Goal: Find specific page/section: Find specific page/section

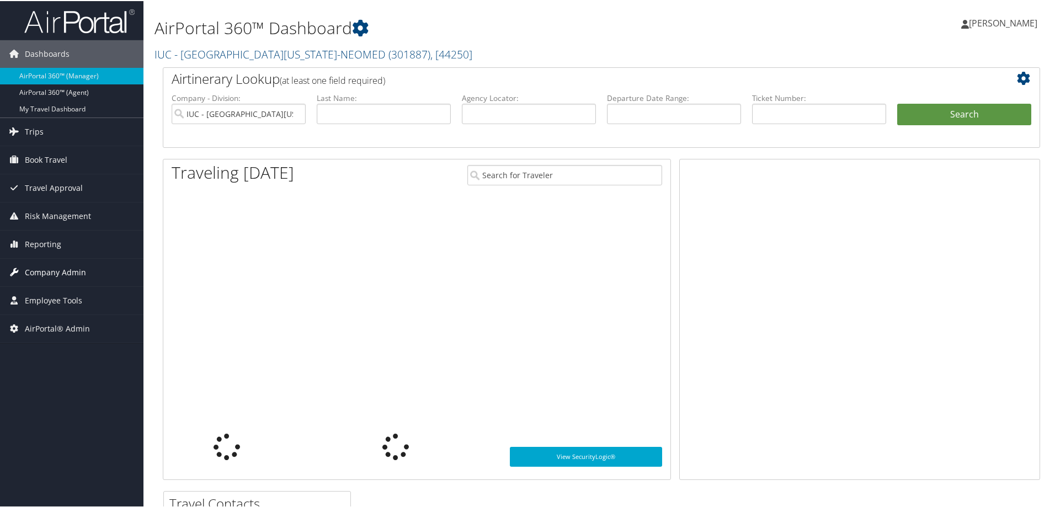
click at [55, 272] on span "Company Admin" at bounding box center [55, 272] width 61 height 28
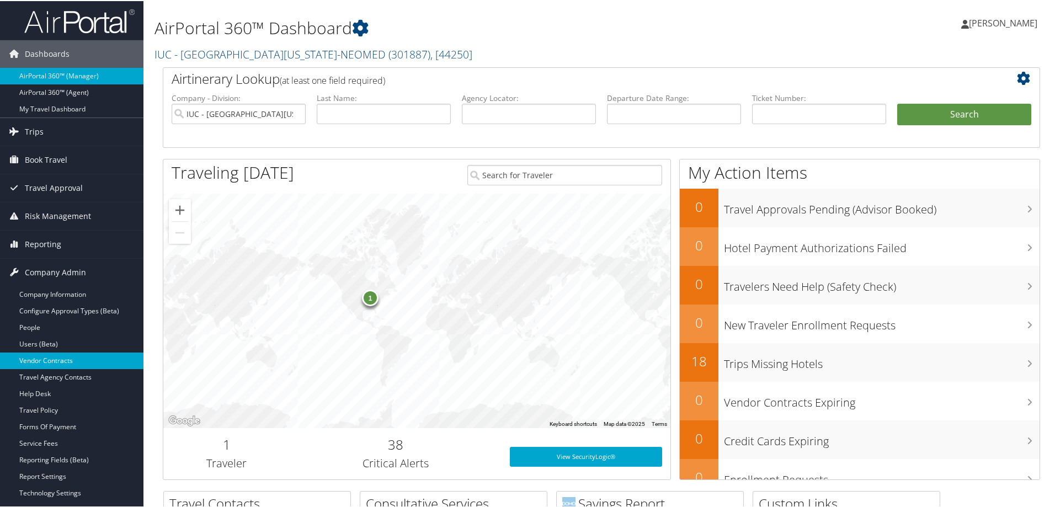
click at [69, 360] on link "Vendor Contracts" at bounding box center [72, 360] width 144 height 17
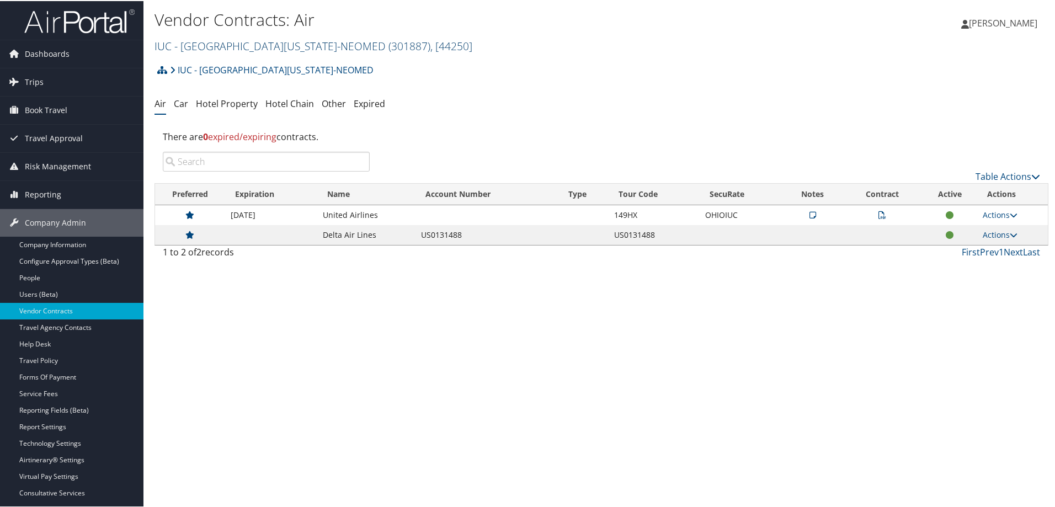
click at [258, 42] on link "IUC - [GEOGRAPHIC_DATA][US_STATE]-NEOMED ( 301887 ) , [ 44250 ]" at bounding box center [314, 45] width 318 height 15
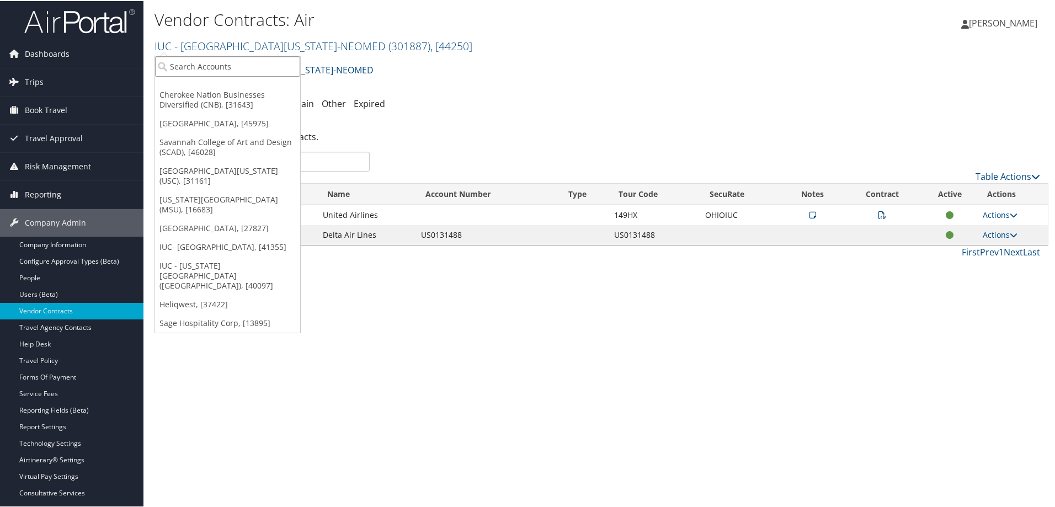
click at [217, 65] on input "search" at bounding box center [227, 65] width 145 height 20
type input "boston"
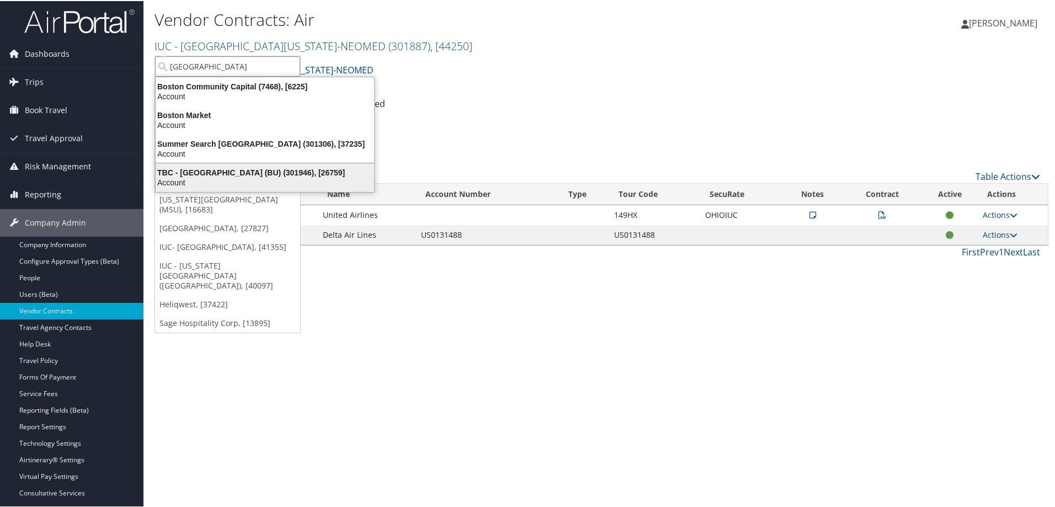
click at [250, 177] on div "Account" at bounding box center [265, 182] width 232 height 10
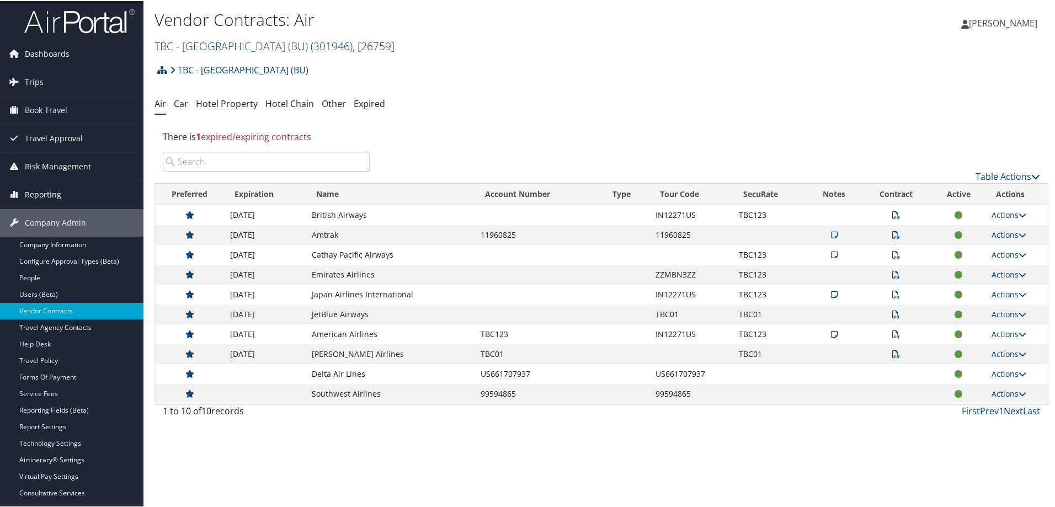
click at [215, 46] on link "TBC - Boston University (BU) ( 301946 ) , [ 26759 ]" at bounding box center [275, 45] width 240 height 15
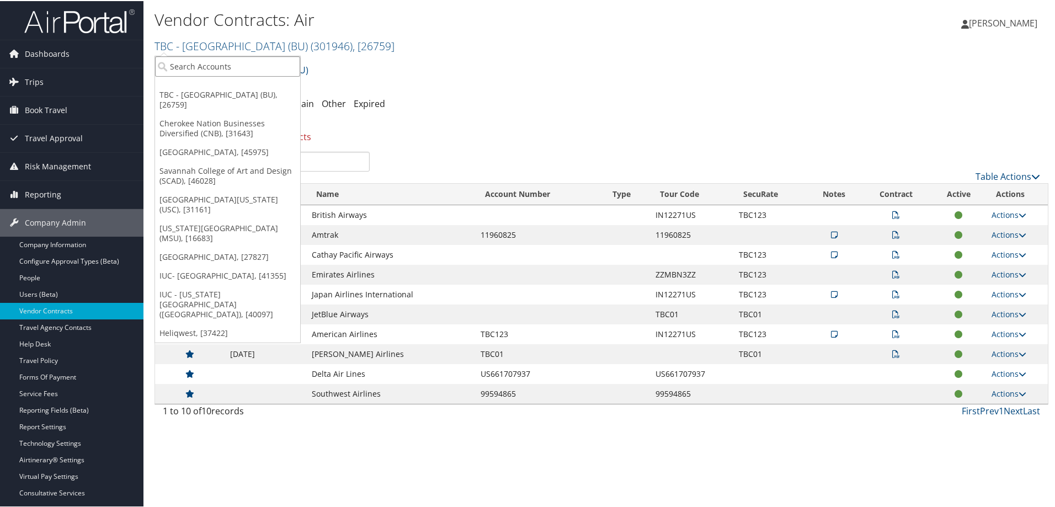
click at [216, 63] on input "search" at bounding box center [227, 65] width 145 height 20
type input "northeastern"
click at [250, 87] on div "TBC - Northeastern University (301953), [44836]" at bounding box center [267, 86] width 236 height 10
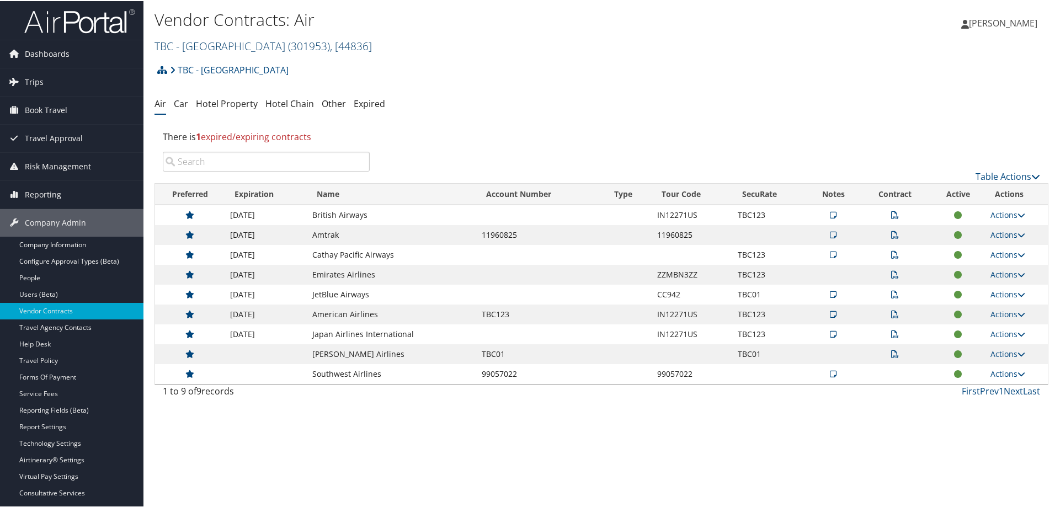
click at [219, 47] on link "TBC - Northeastern University ( 301953 ) , [ 44836 ]" at bounding box center [263, 45] width 217 height 15
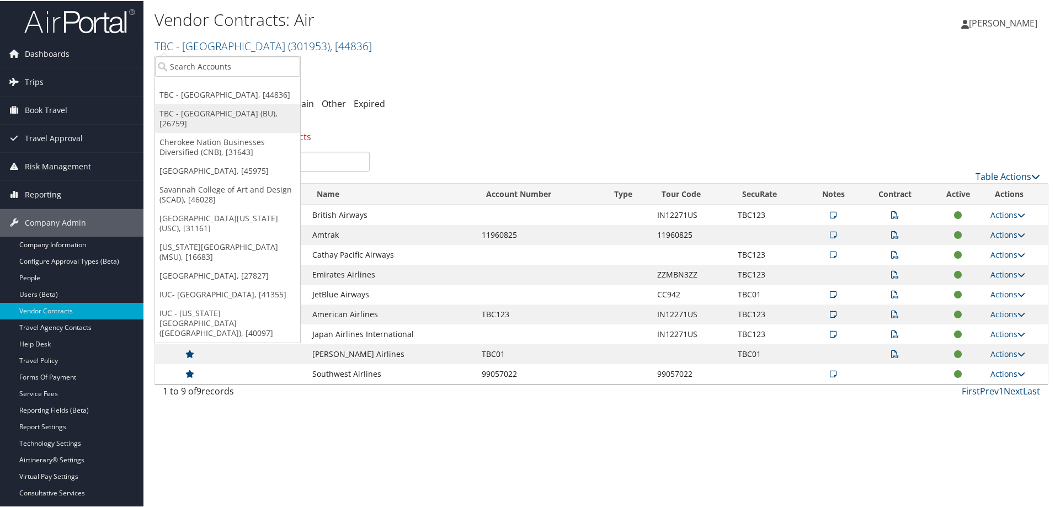
click at [230, 128] on link "TBC - [GEOGRAPHIC_DATA] (BU), [26759]" at bounding box center [227, 117] width 145 height 29
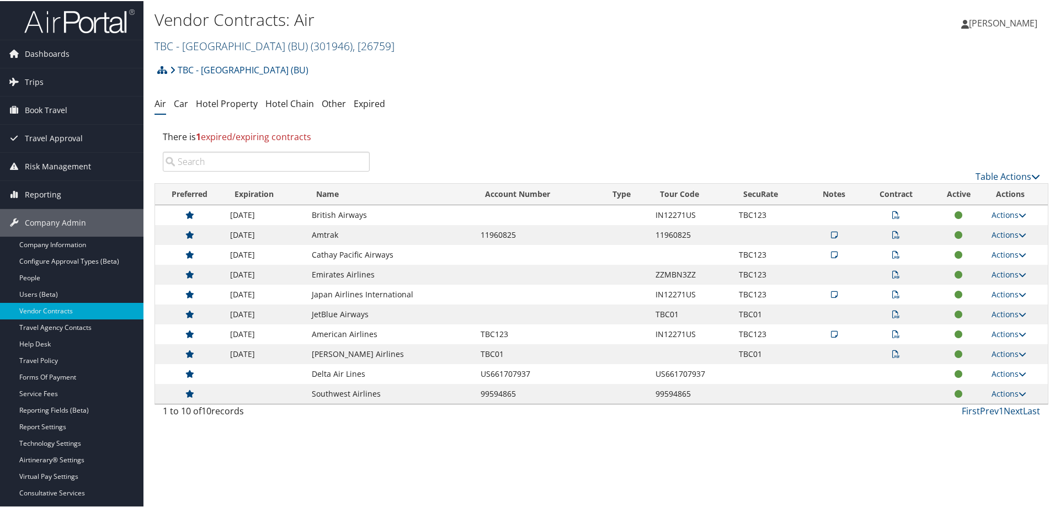
click at [259, 47] on link "TBC - Boston University (BU) ( 301946 ) , [ 26759 ]" at bounding box center [275, 45] width 240 height 15
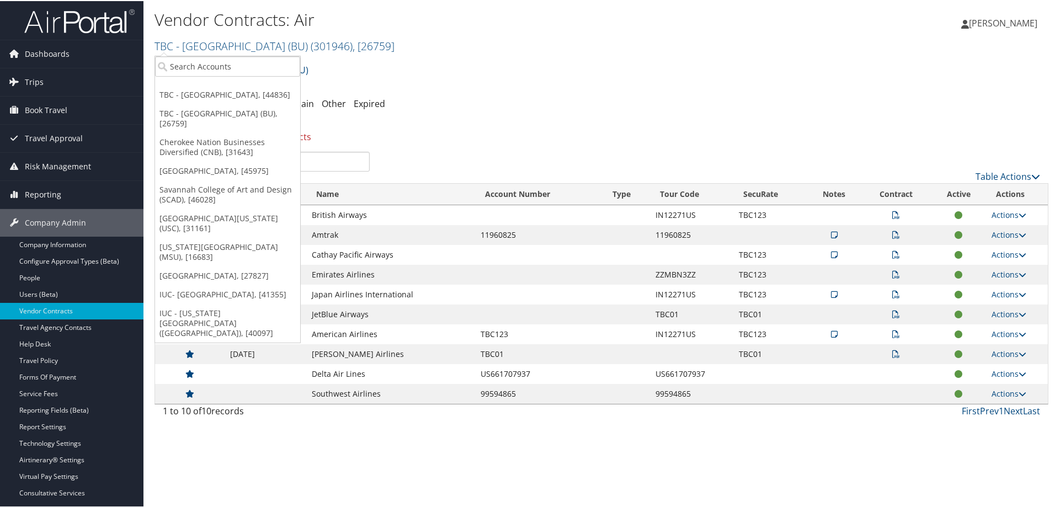
click at [240, 314] on link "IUC - [US_STATE][GEOGRAPHIC_DATA] ([GEOGRAPHIC_DATA]), [40097]" at bounding box center [227, 322] width 145 height 39
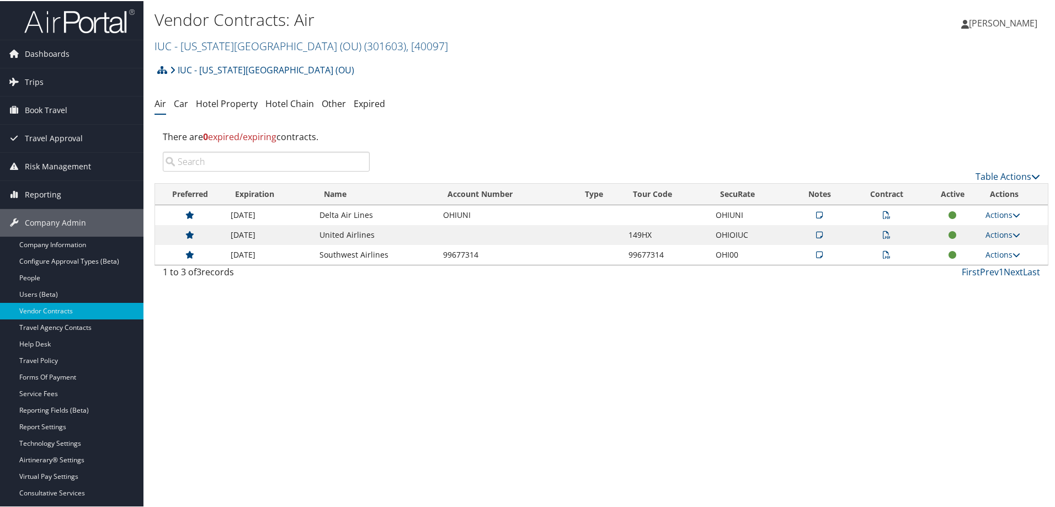
click at [883, 253] on icon at bounding box center [887, 254] width 8 height 8
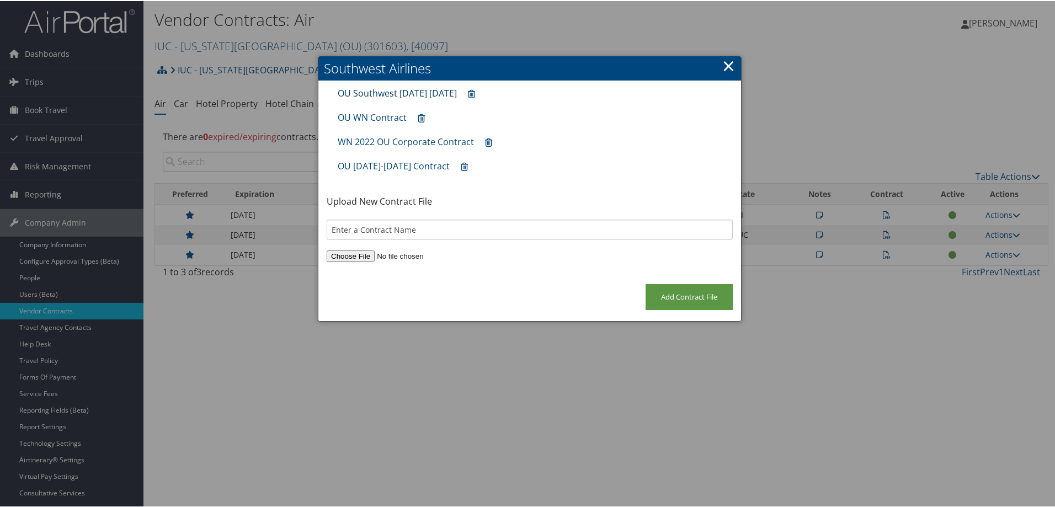
click at [376, 91] on link "OU Southwest [DATE] [DATE]" at bounding box center [397, 92] width 119 height 12
click at [726, 63] on link "×" at bounding box center [728, 65] width 13 height 22
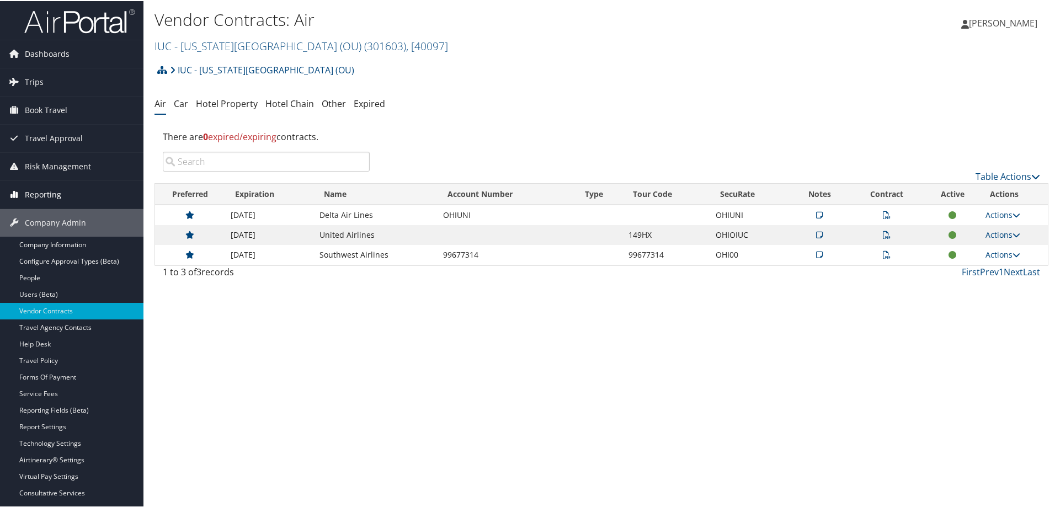
click at [51, 195] on span "Reporting" at bounding box center [43, 194] width 36 height 28
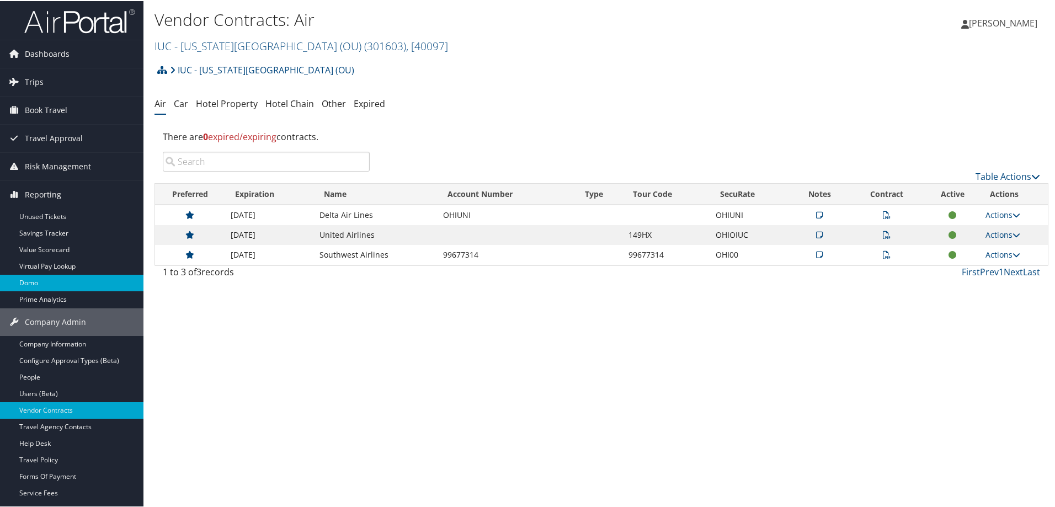
click at [58, 284] on link "Domo" at bounding box center [72, 282] width 144 height 17
